Goal: Task Accomplishment & Management: Manage account settings

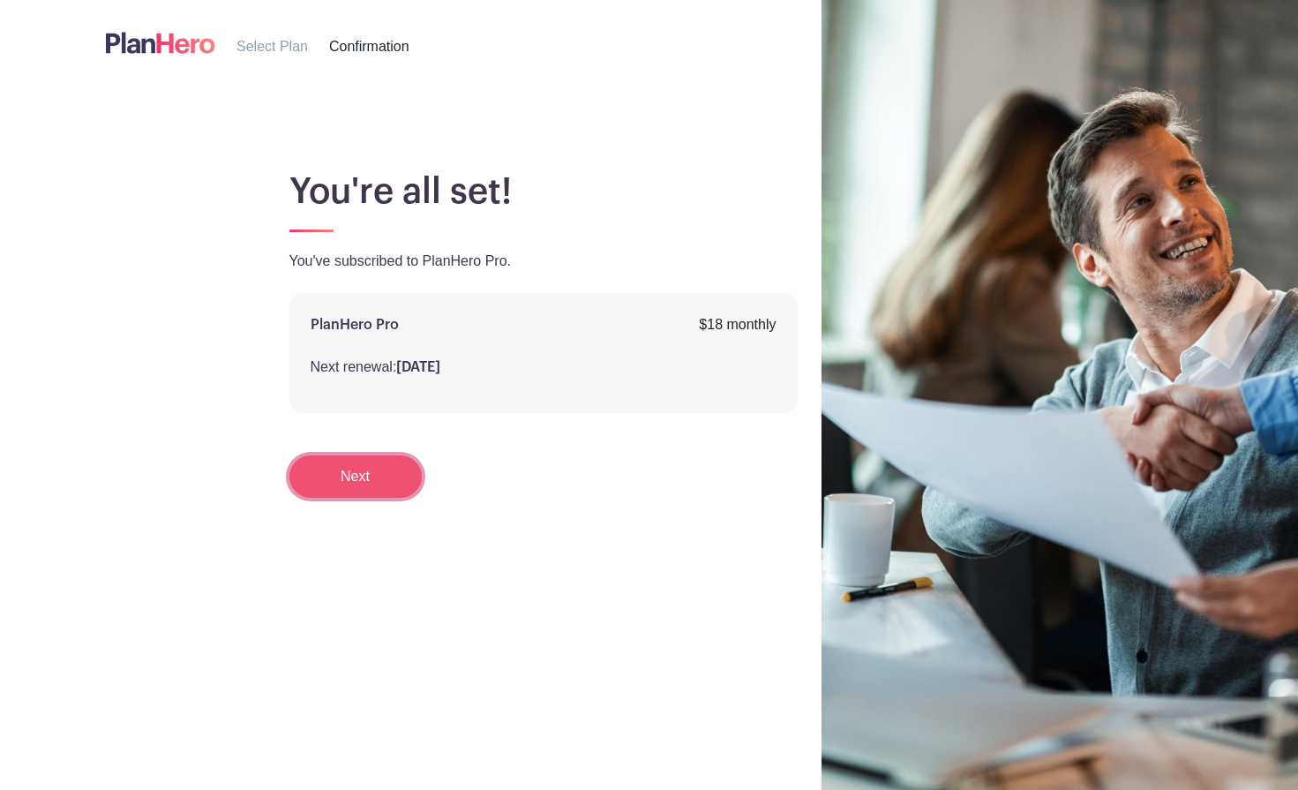
click at [350, 474] on link "Next" at bounding box center [355, 476] width 132 height 42
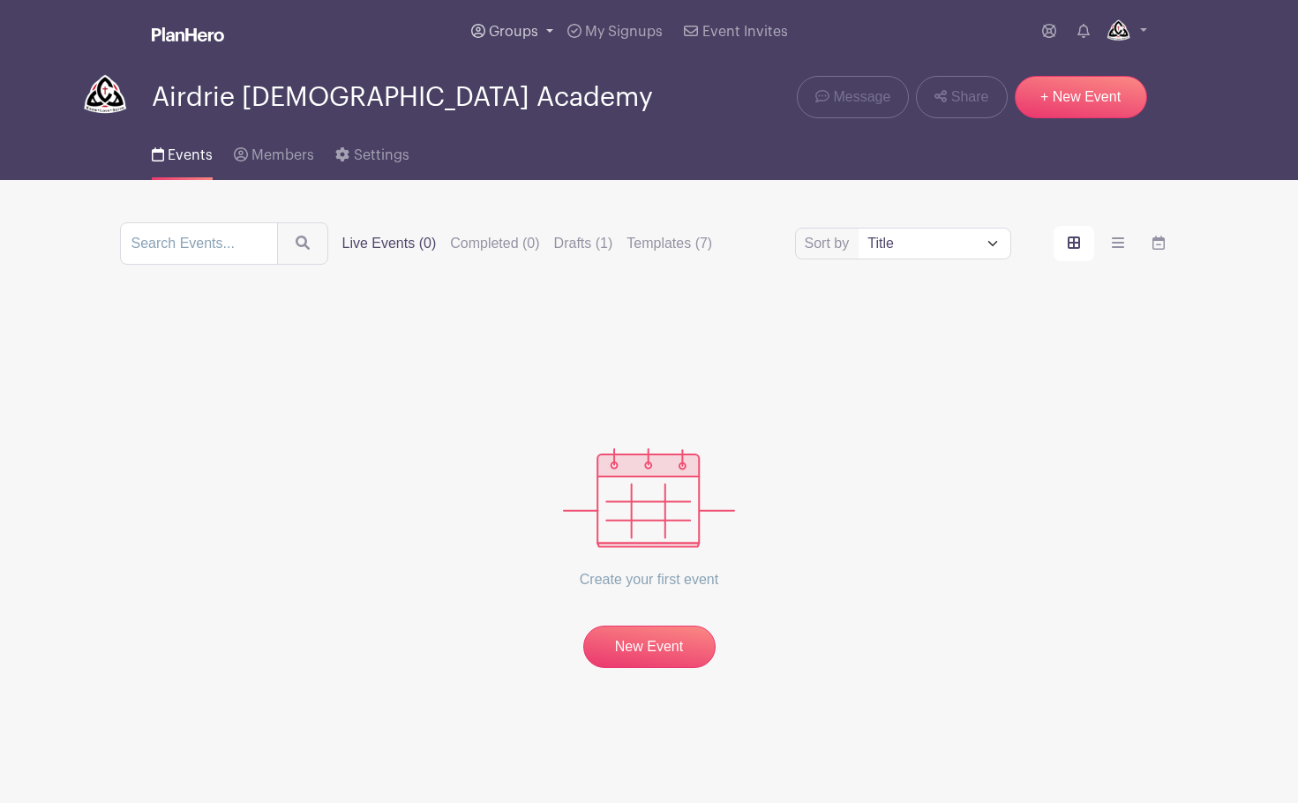
click at [519, 27] on span "Groups" at bounding box center [513, 32] width 49 height 14
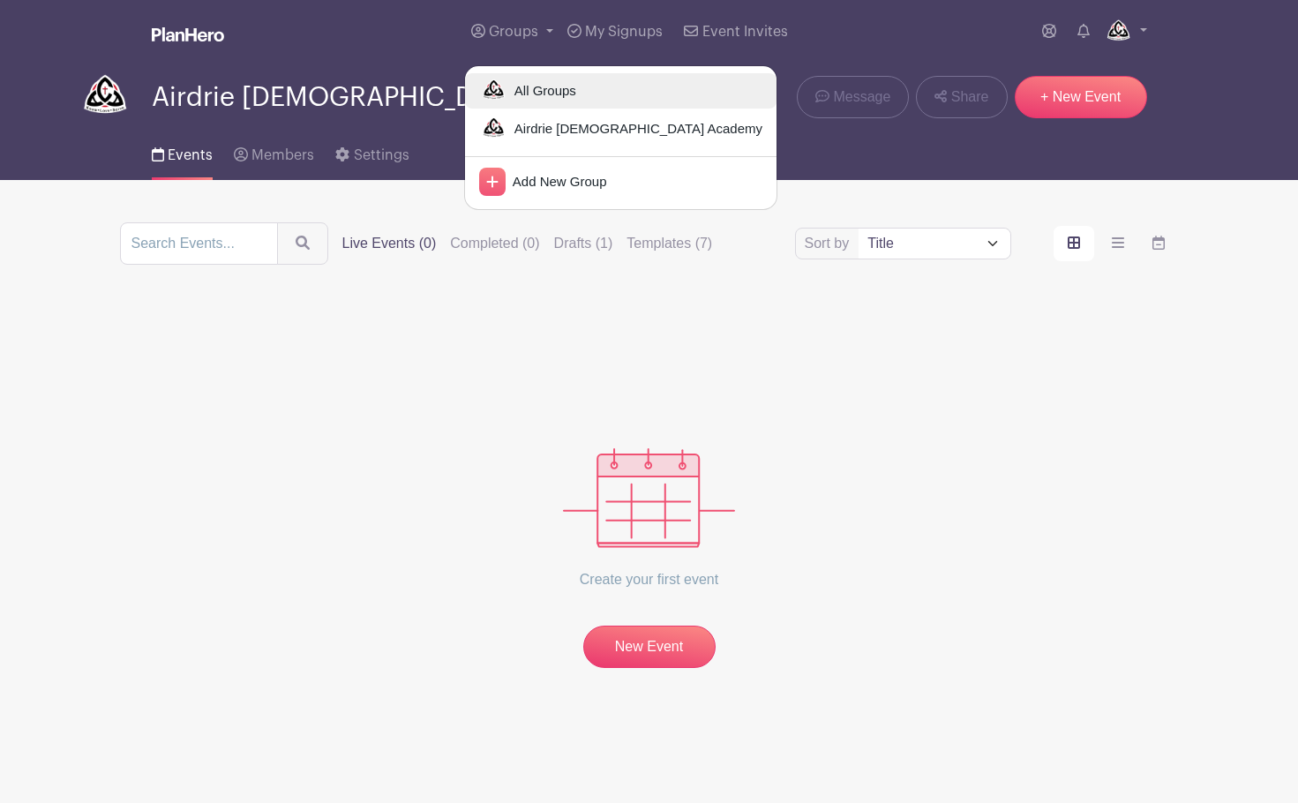
click at [545, 86] on span "All Groups" at bounding box center [541, 91] width 69 height 20
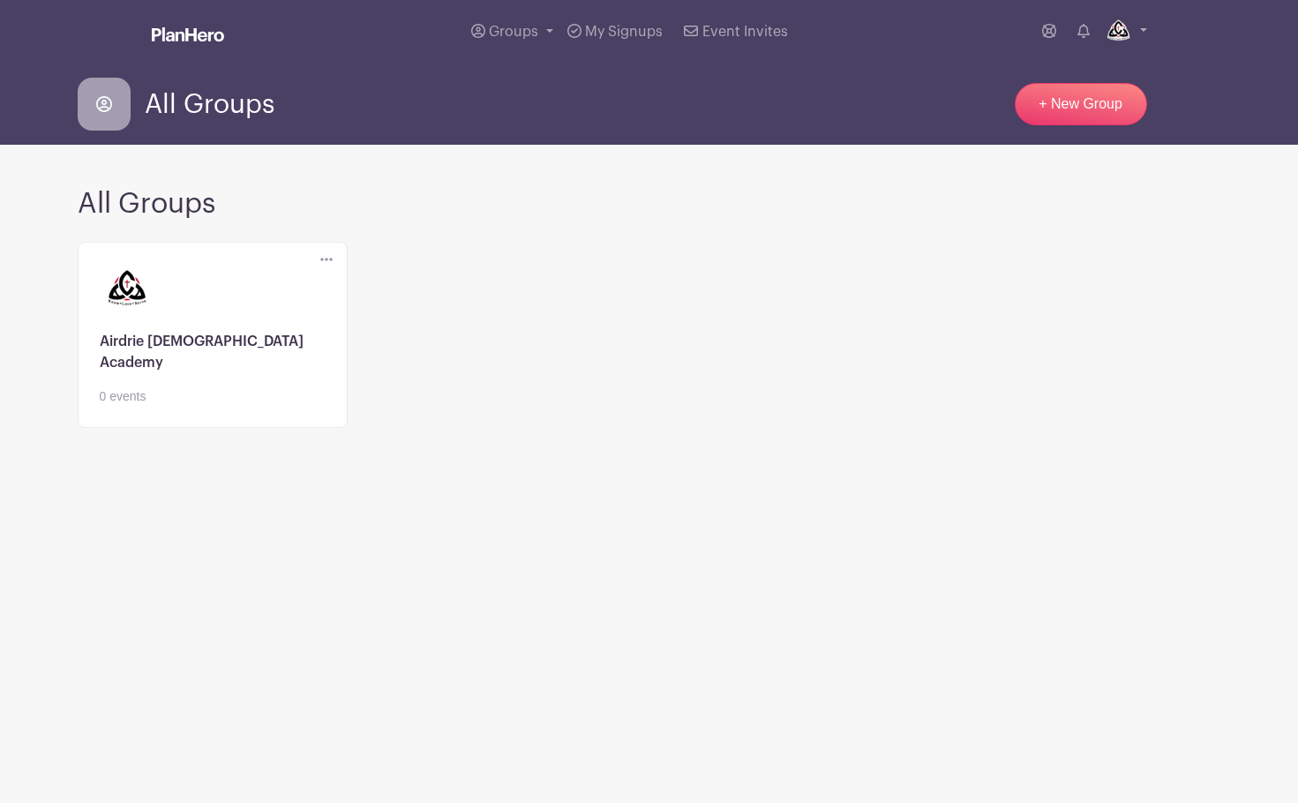
click at [204, 406] on link at bounding box center [213, 406] width 226 height 0
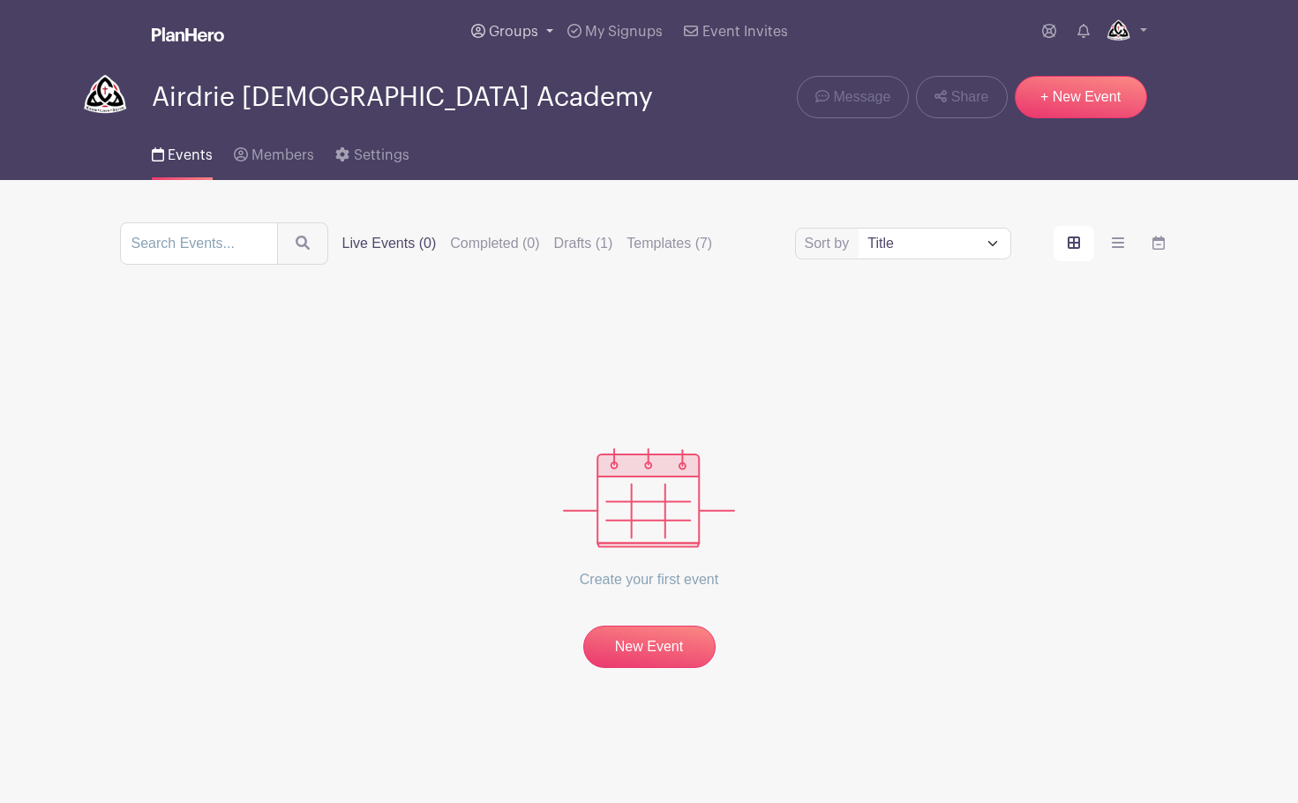
click at [491, 35] on span "Groups" at bounding box center [513, 32] width 49 height 14
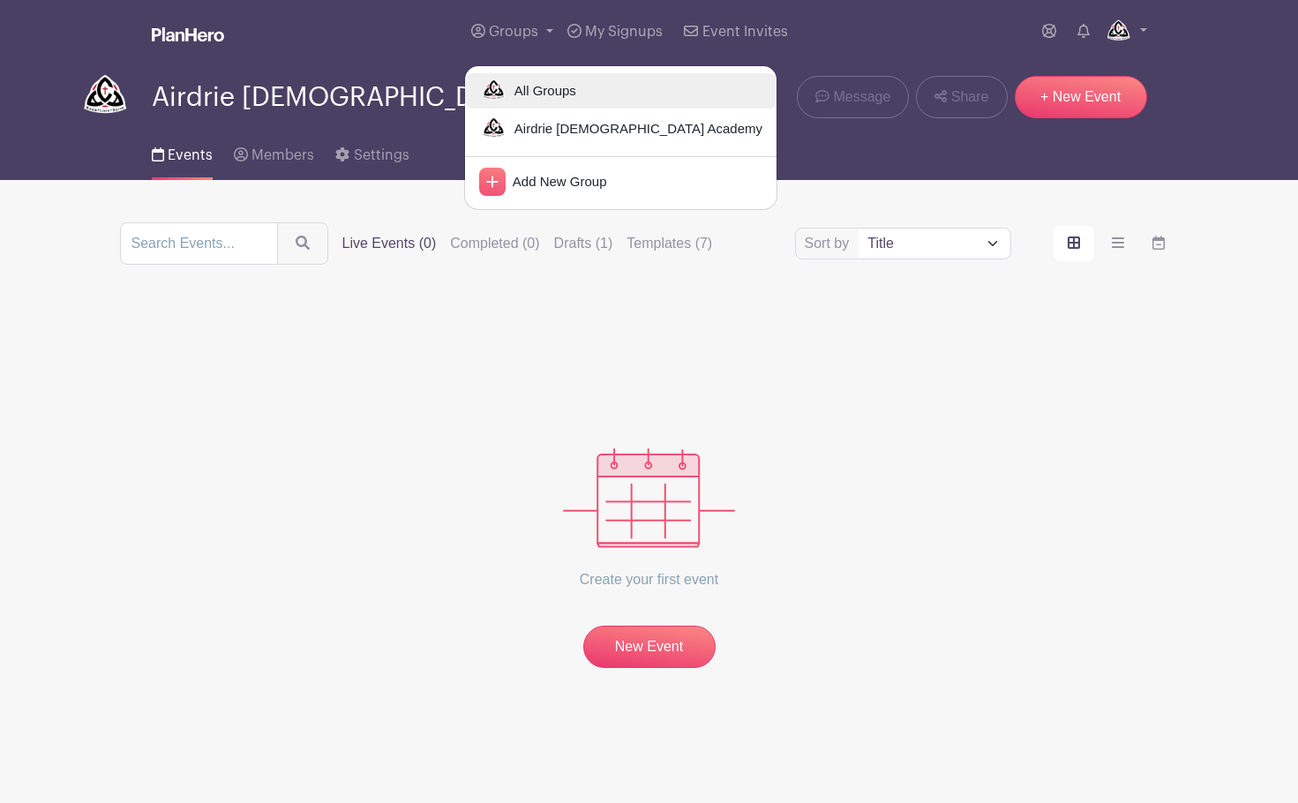
click at [554, 103] on link "All Groups" at bounding box center [620, 90] width 311 height 35
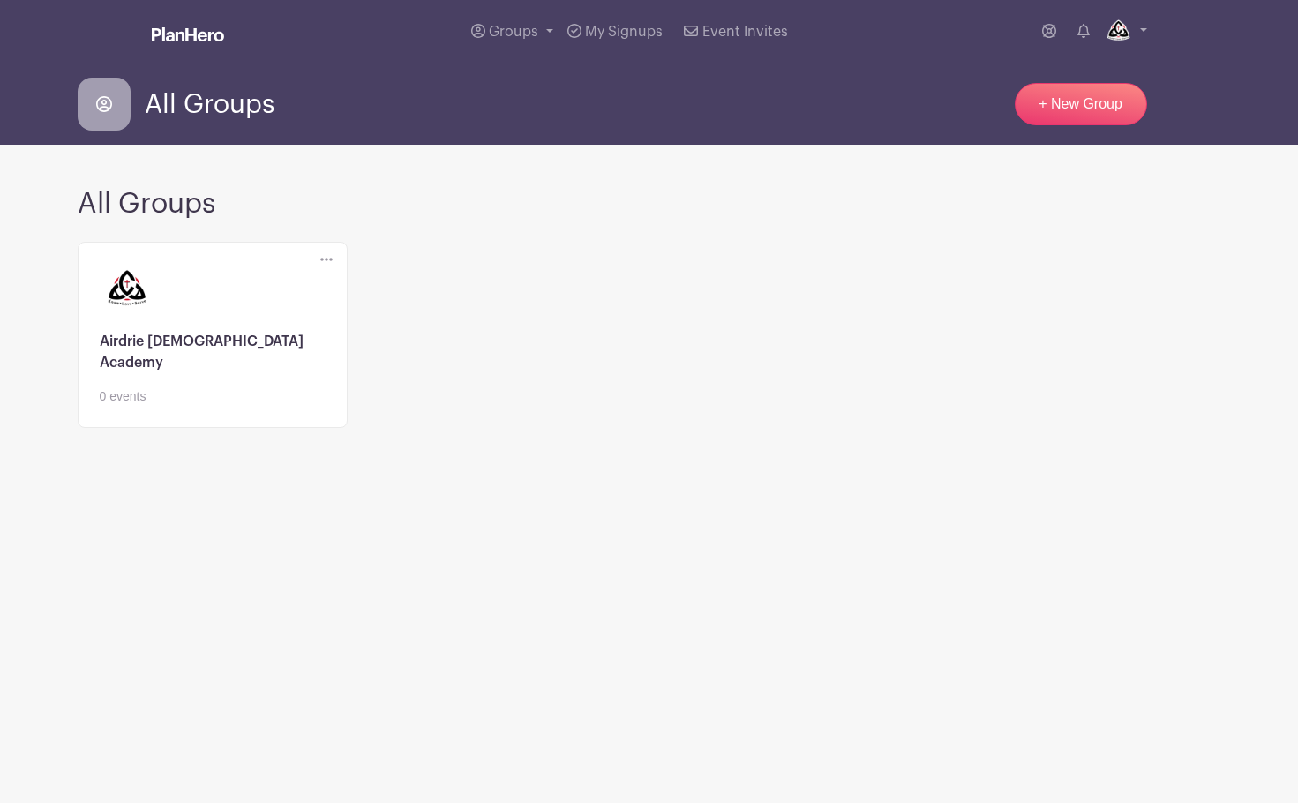
click at [199, 406] on link at bounding box center [213, 406] width 226 height 0
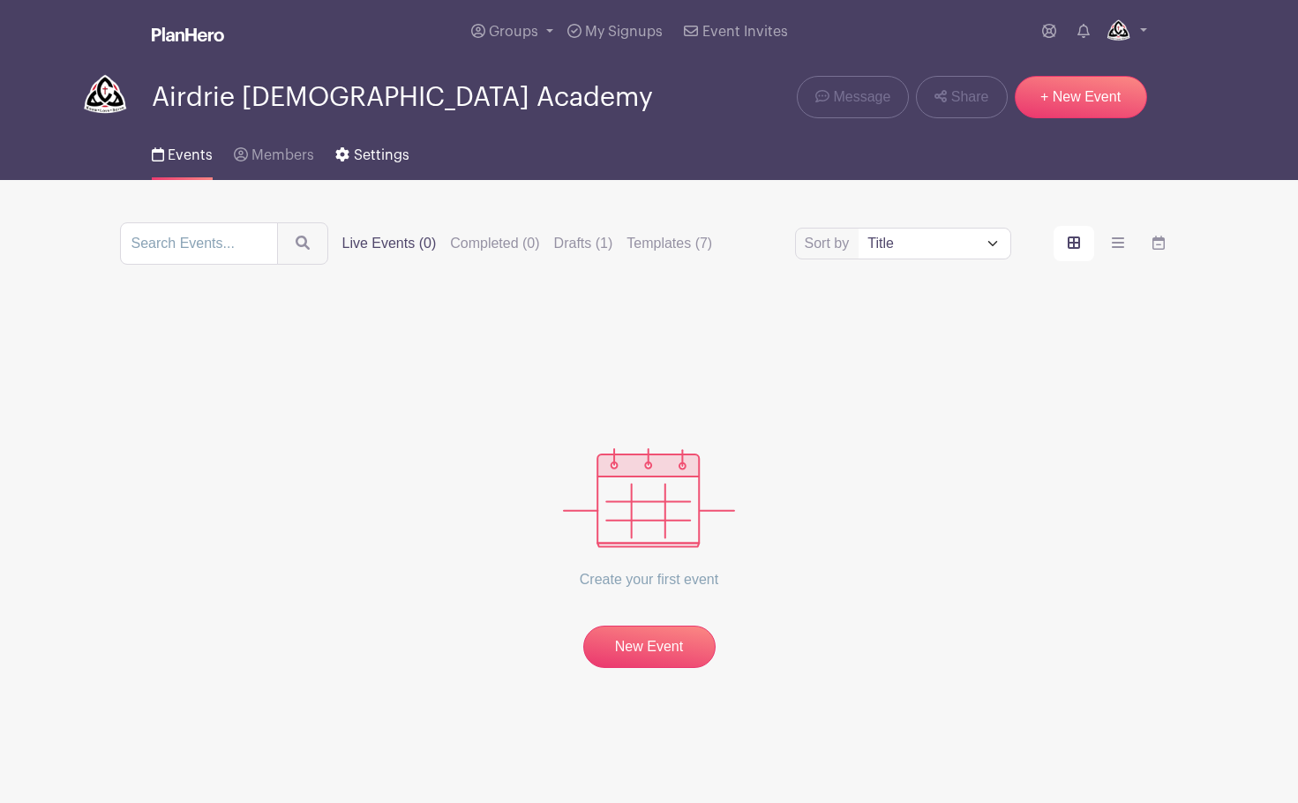
click at [408, 147] on div "Events Members Settings" at bounding box center [649, 152] width 1164 height 56
click at [389, 149] on span "Settings" at bounding box center [382, 155] width 56 height 14
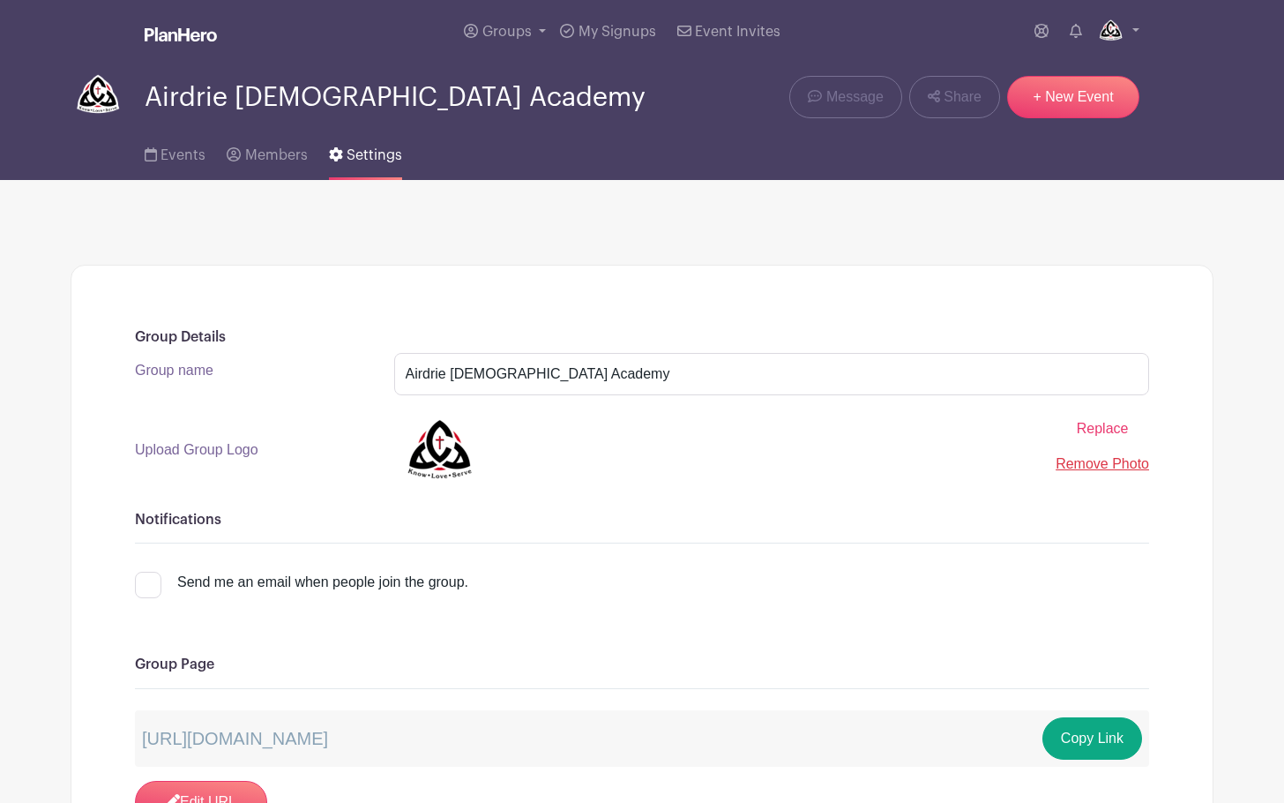
click at [356, 161] on span "Settings" at bounding box center [375, 155] width 56 height 14
click at [155, 158] on icon at bounding box center [151, 154] width 12 height 14
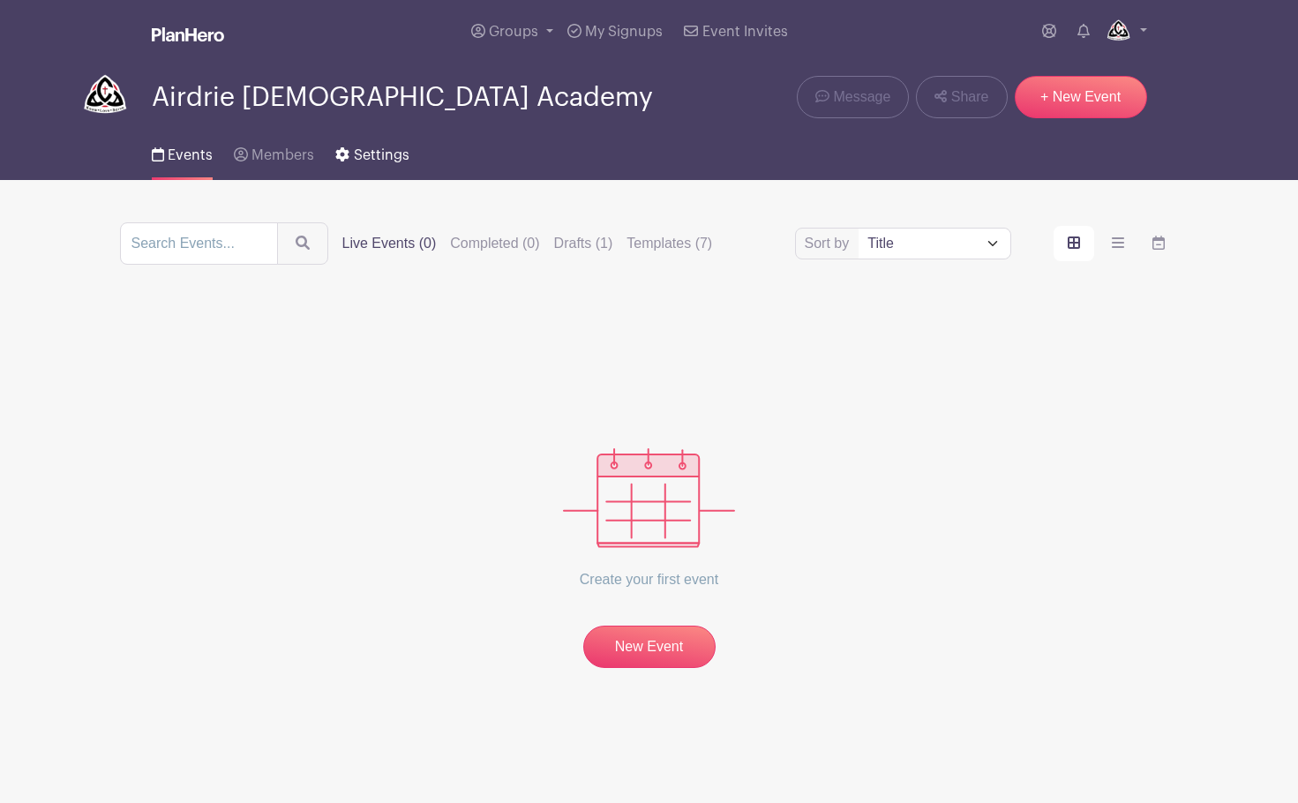
click at [384, 159] on span "Settings" at bounding box center [382, 155] width 56 height 14
